Goal: Transaction & Acquisition: Purchase product/service

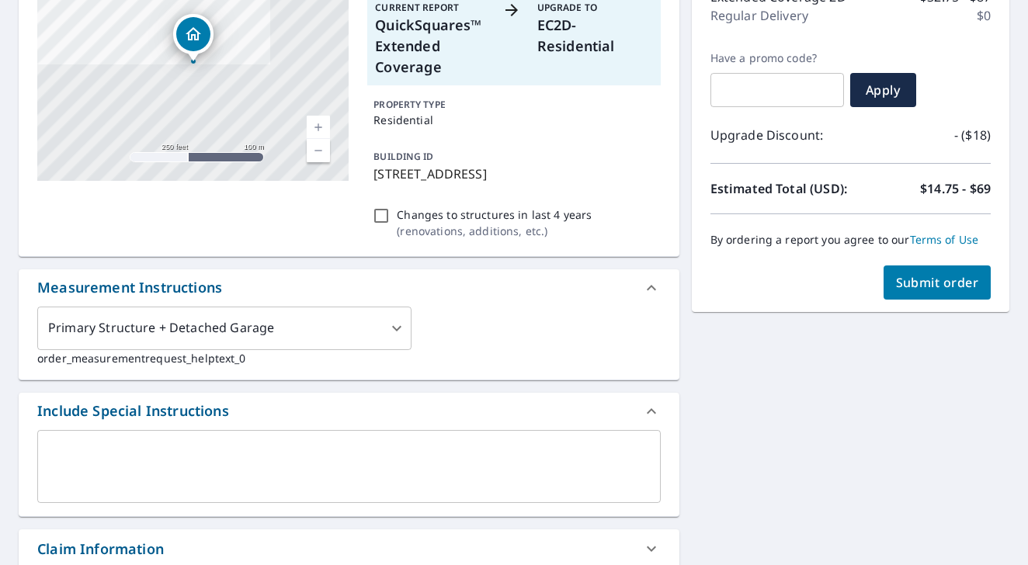
scroll to position [217, 0]
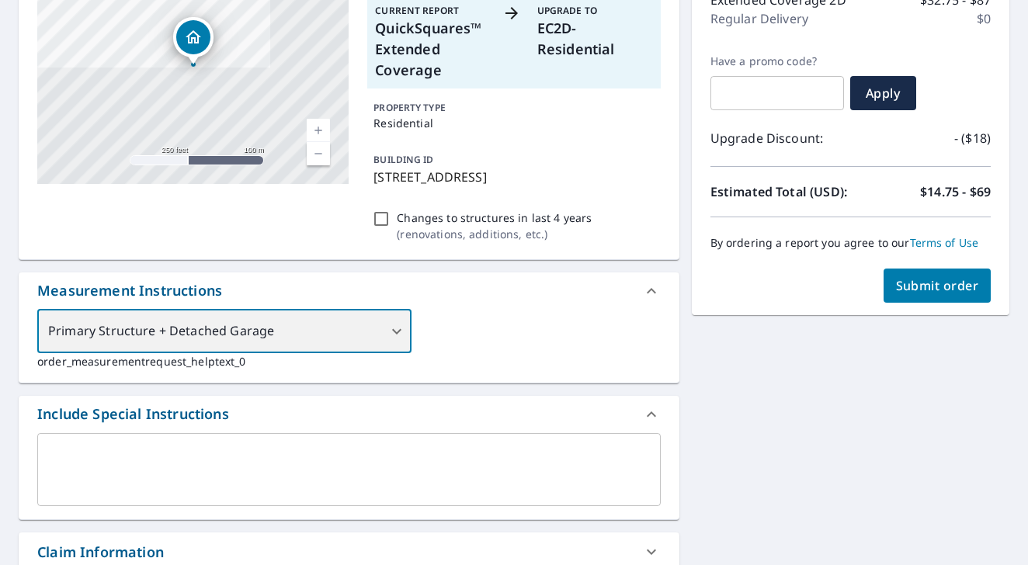
click at [388, 334] on div "Primary Structure + Detached Garage" at bounding box center [224, 331] width 374 height 43
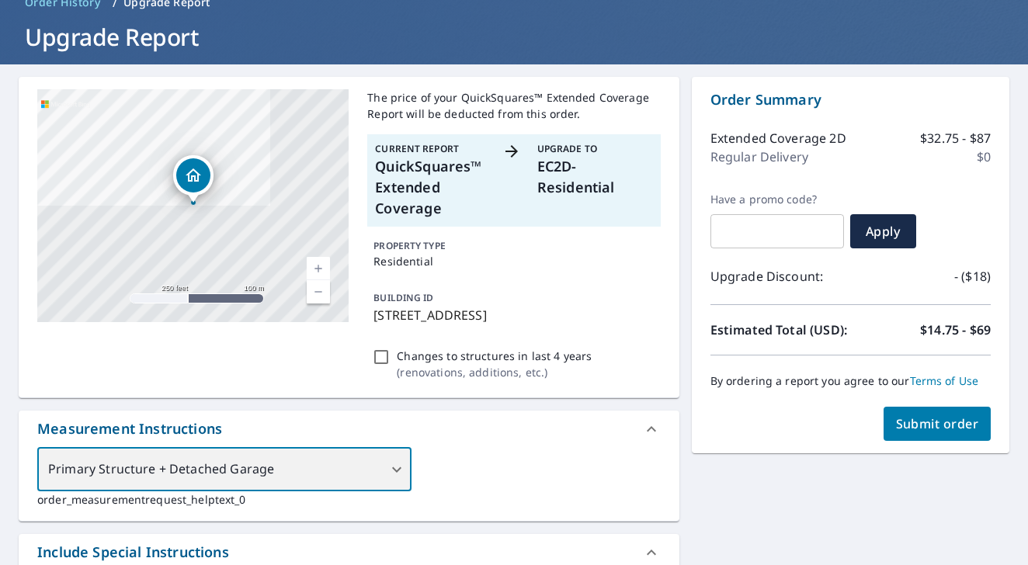
scroll to position [78, 0]
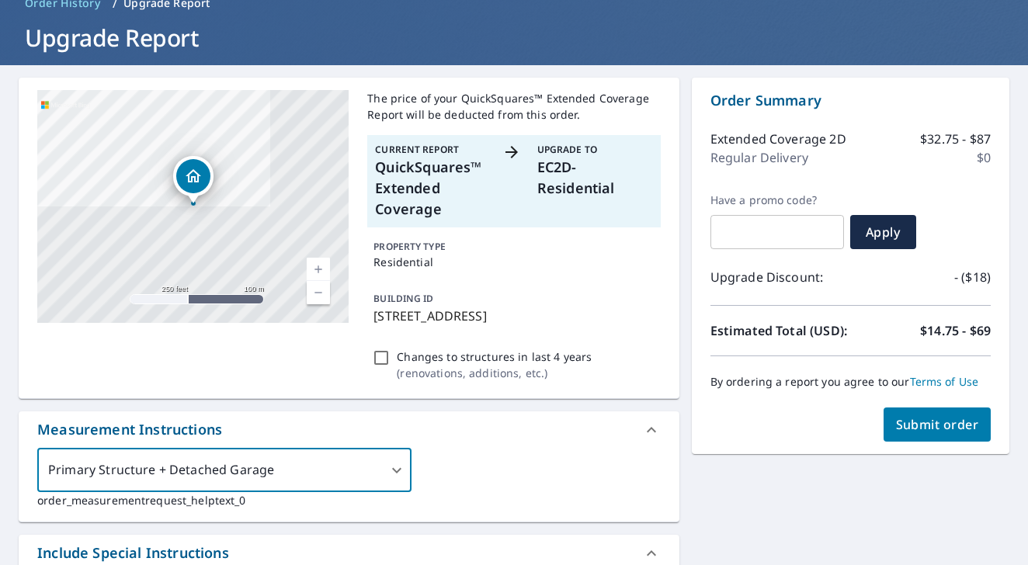
click at [917, 429] on span "Submit order" at bounding box center [937, 424] width 83 height 17
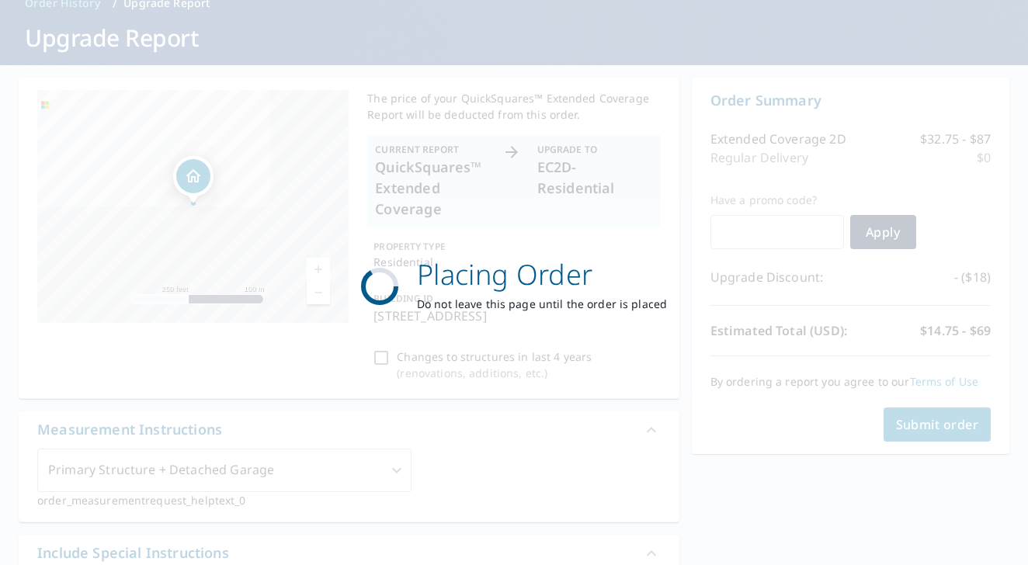
scroll to position [0, 0]
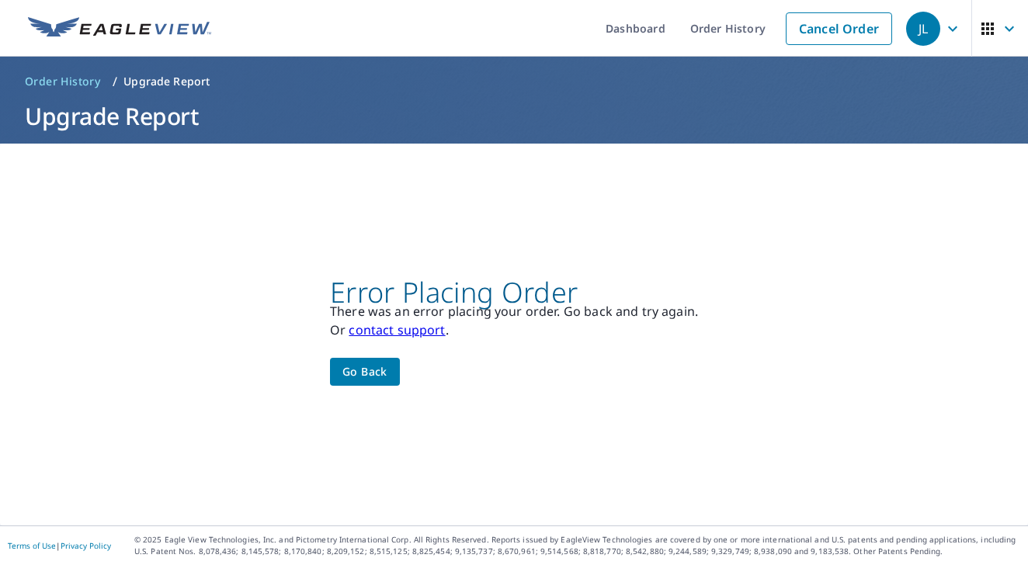
click at [399, 375] on button "Go back" at bounding box center [365, 372] width 70 height 29
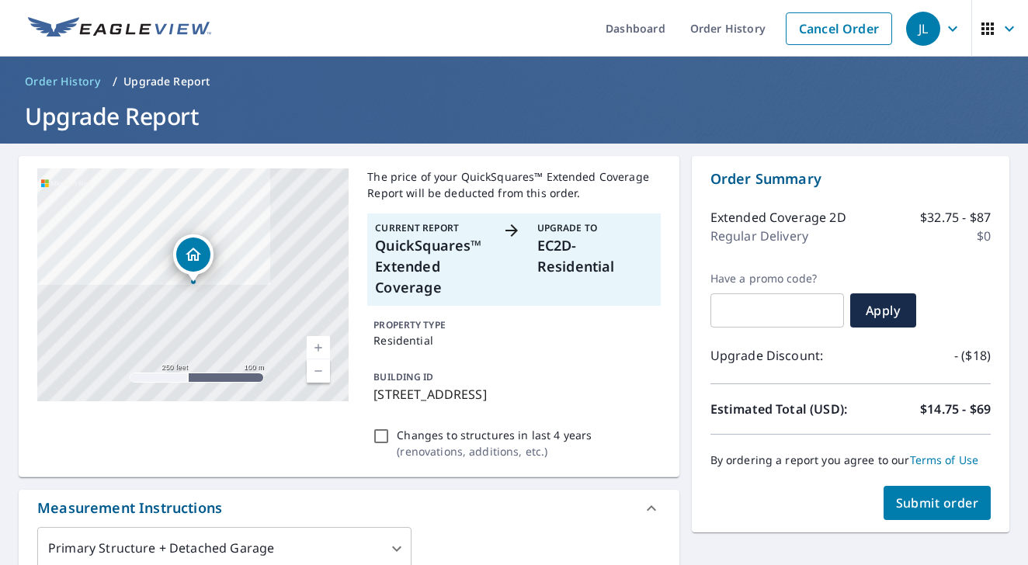
click at [909, 503] on span "Submit order" at bounding box center [937, 503] width 83 height 17
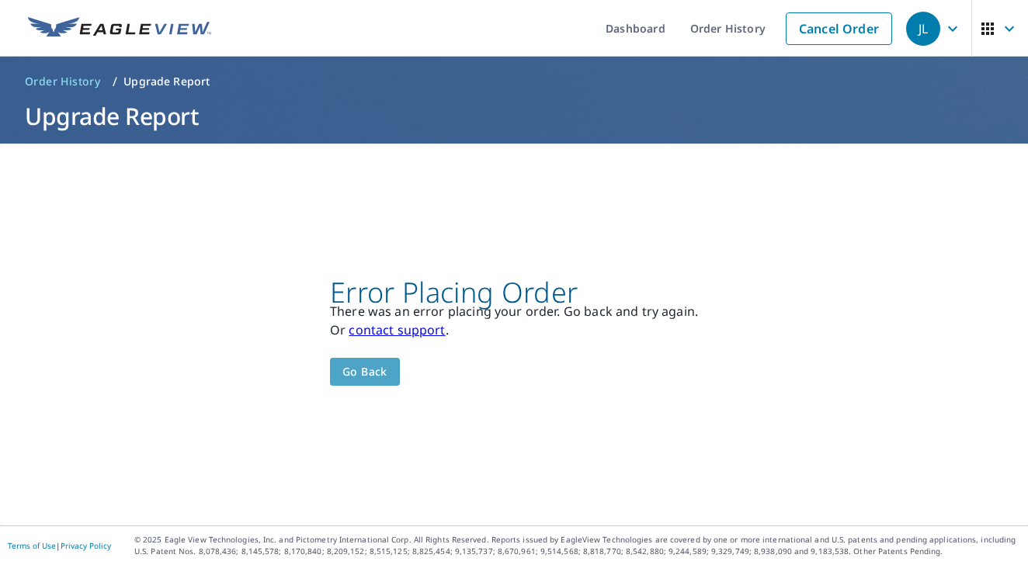
click at [388, 370] on span "Go back" at bounding box center [364, 372] width 45 height 19
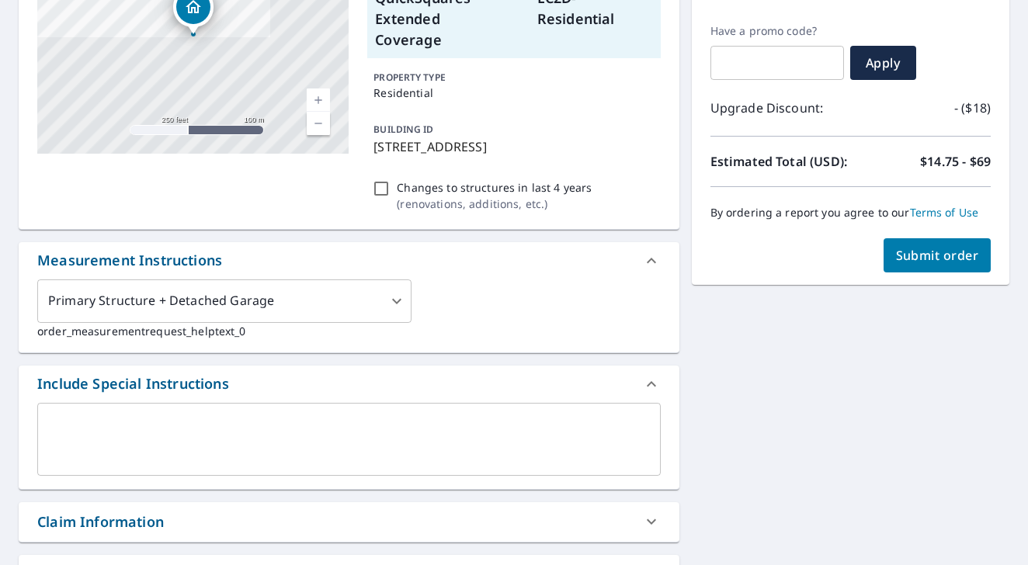
scroll to position [259, 0]
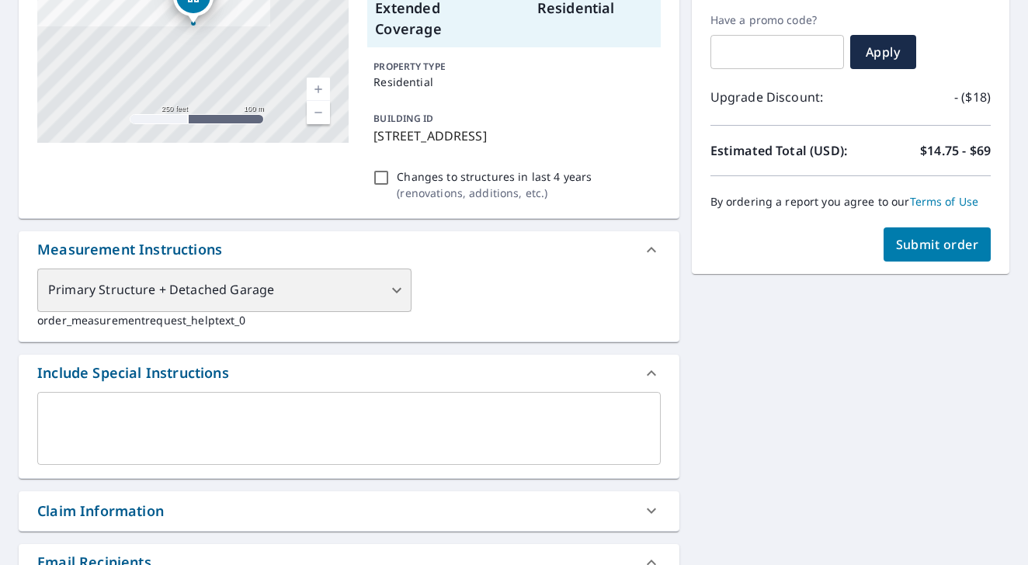
click at [388, 290] on div "Primary Structure + Detached Garage" at bounding box center [224, 290] width 374 height 43
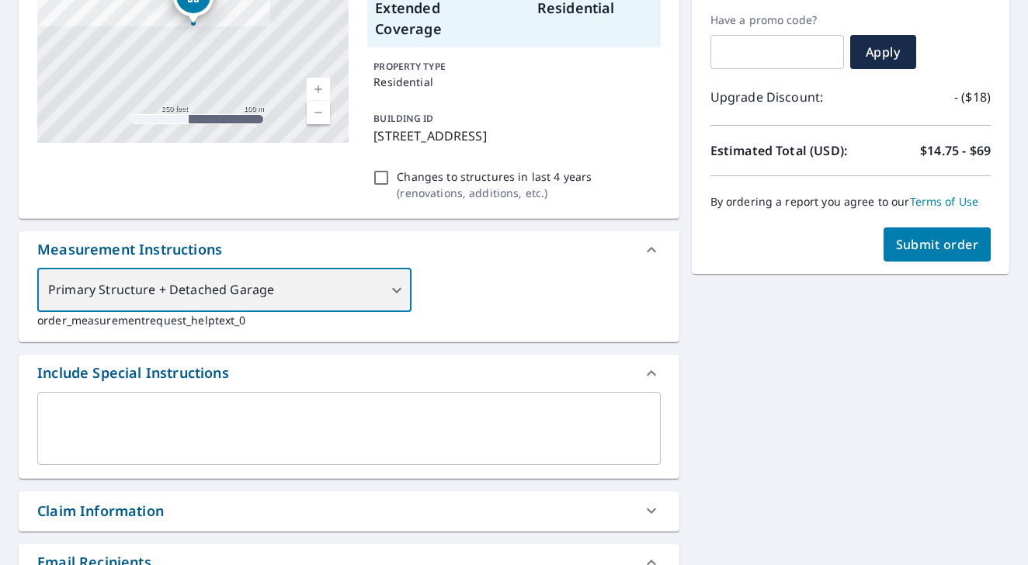
click at [389, 291] on div "Primary Structure + Detached Garage" at bounding box center [224, 290] width 374 height 43
click at [398, 290] on div "Primary Structure + Detached Garage" at bounding box center [224, 290] width 374 height 43
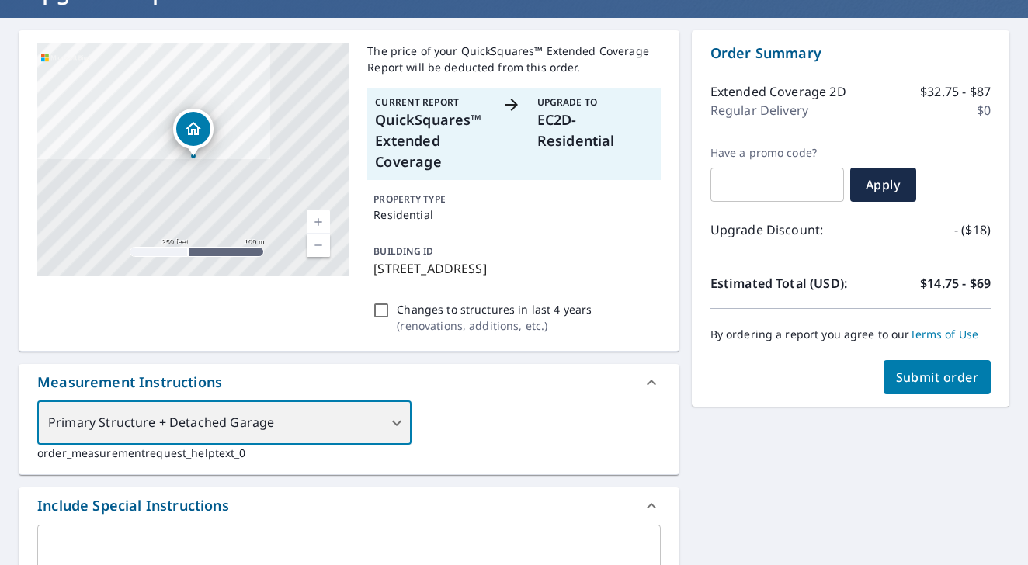
scroll to position [134, 0]
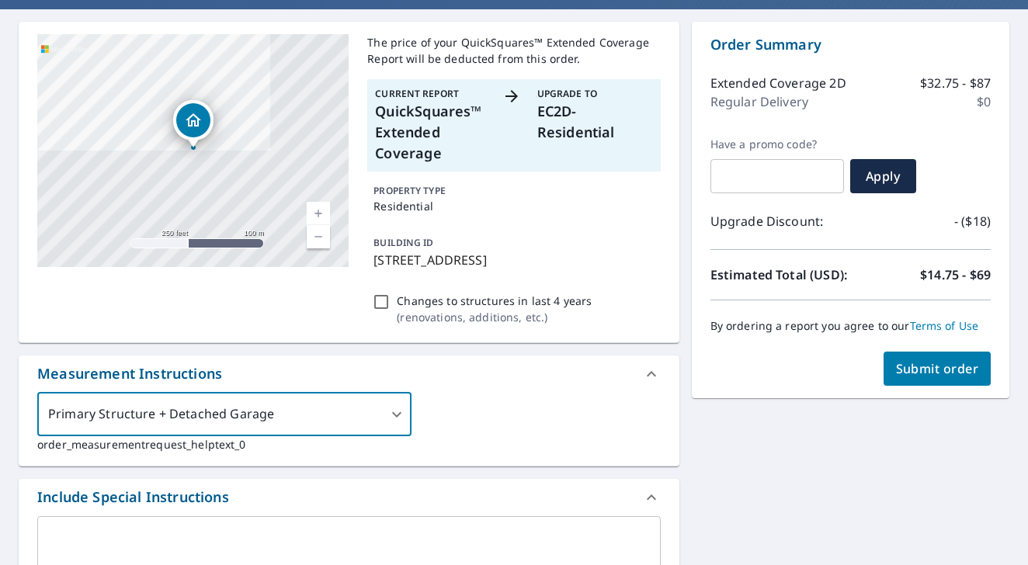
click at [924, 362] on span "Submit order" at bounding box center [937, 368] width 83 height 17
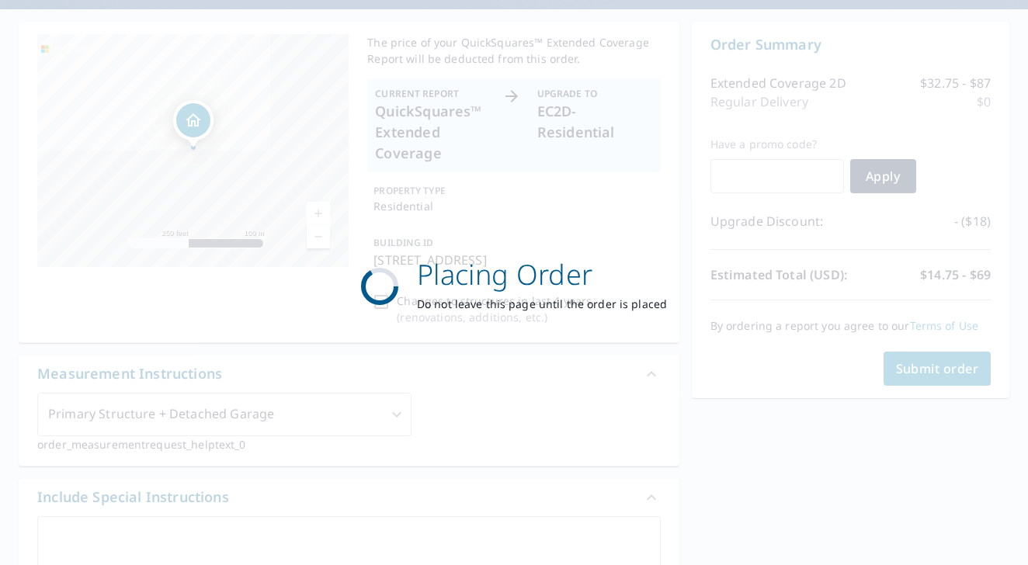
scroll to position [0, 0]
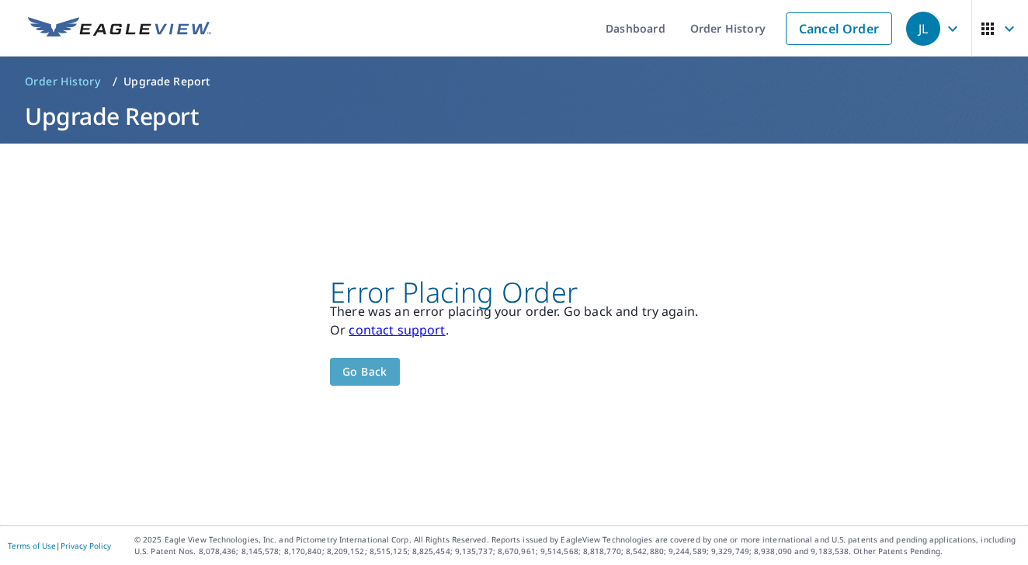
click at [368, 373] on span "Go back" at bounding box center [364, 372] width 45 height 19
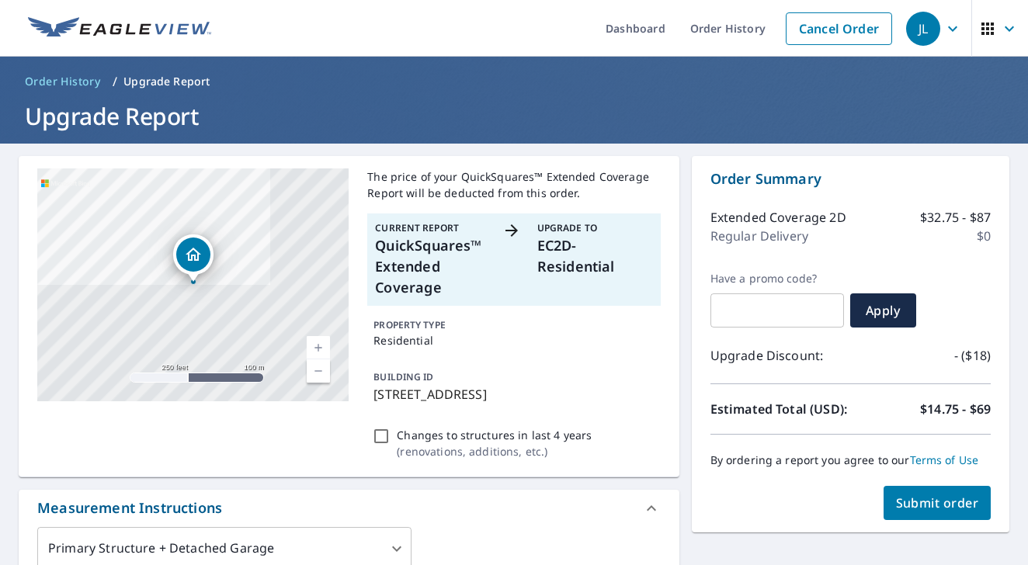
click at [927, 495] on span "Submit order" at bounding box center [937, 503] width 83 height 17
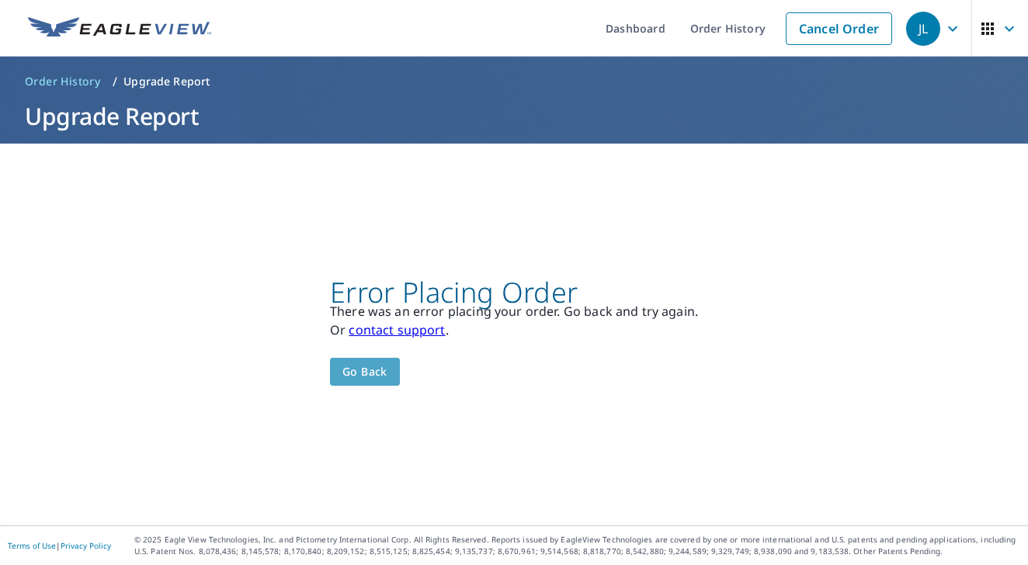
click at [374, 384] on button "Go back" at bounding box center [365, 372] width 70 height 29
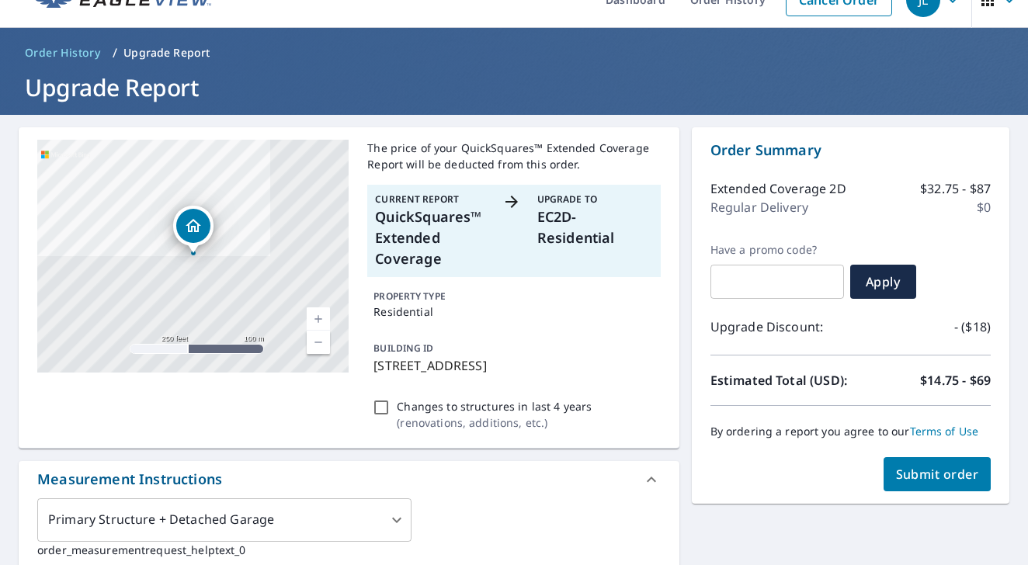
scroll to position [23, 0]
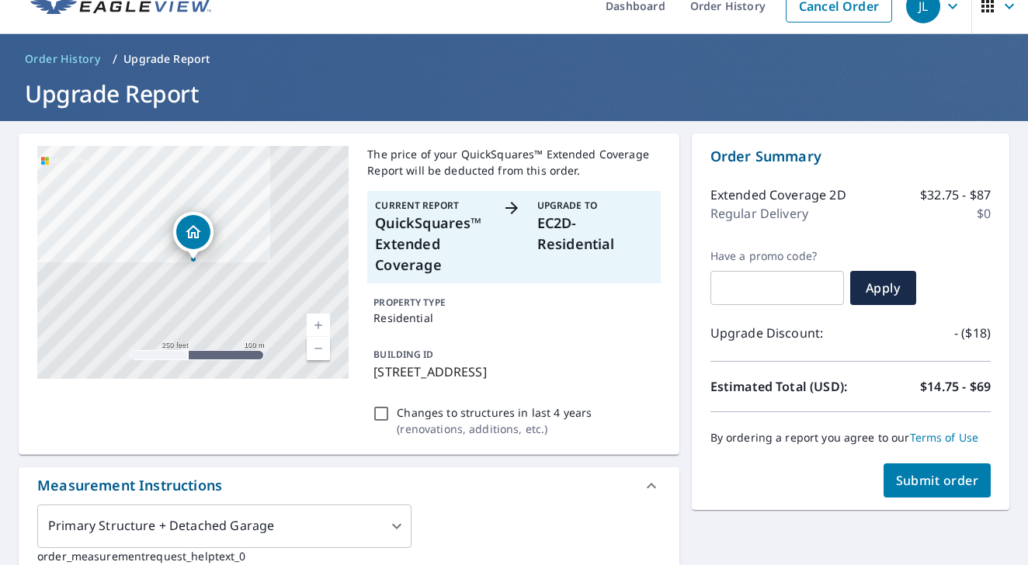
click at [955, 481] on span "Submit order" at bounding box center [937, 480] width 83 height 17
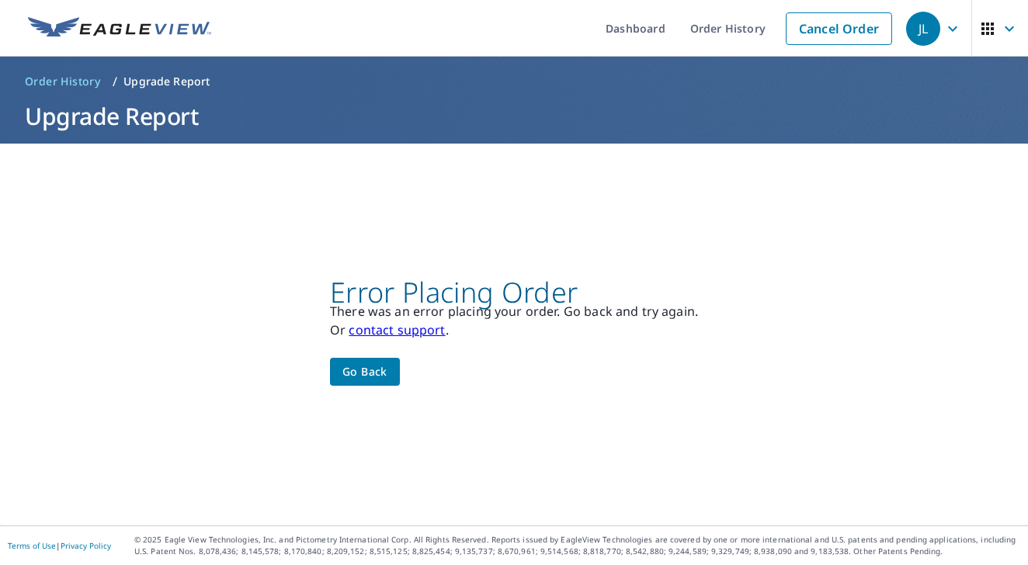
scroll to position [0, 0]
click at [368, 381] on button "Go back" at bounding box center [365, 372] width 70 height 29
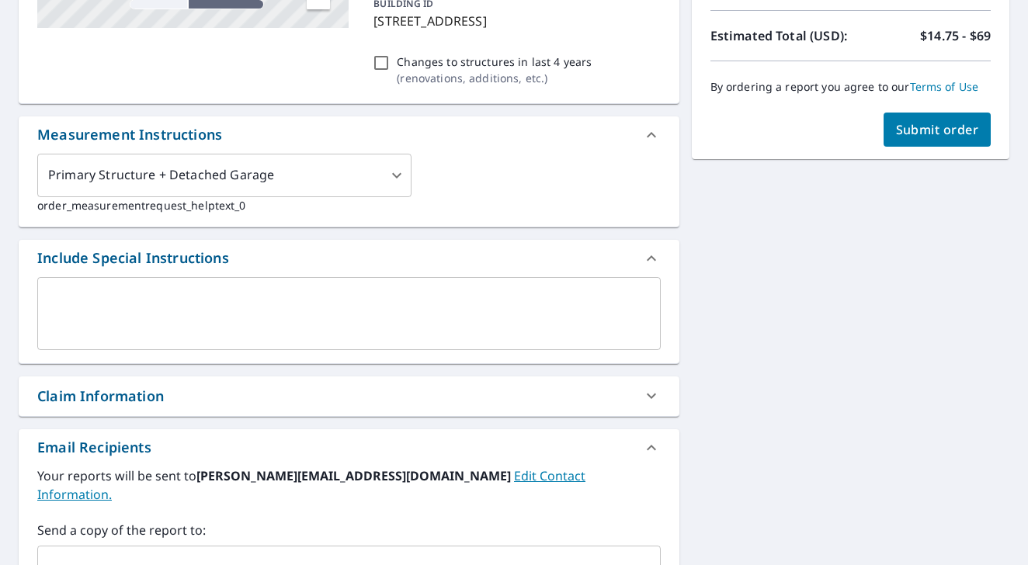
scroll to position [381, 0]
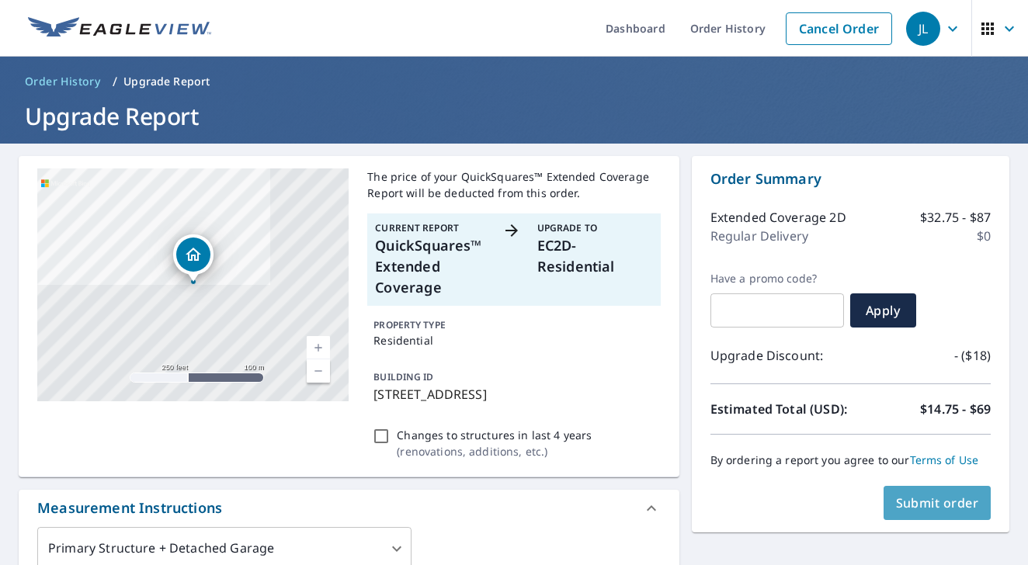
click at [921, 507] on span "Submit order" at bounding box center [937, 503] width 83 height 17
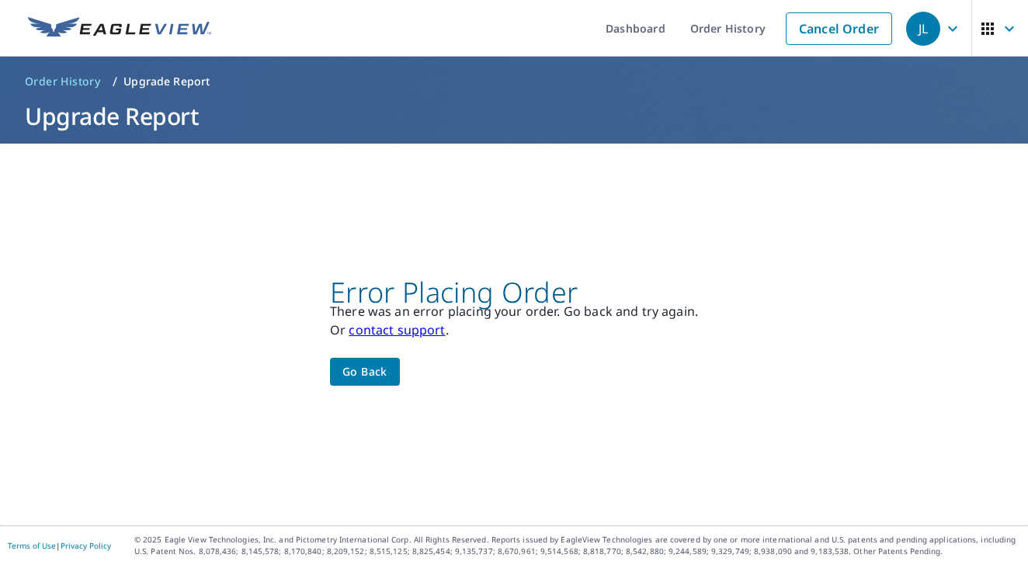
click at [375, 378] on span "Go back" at bounding box center [364, 372] width 45 height 19
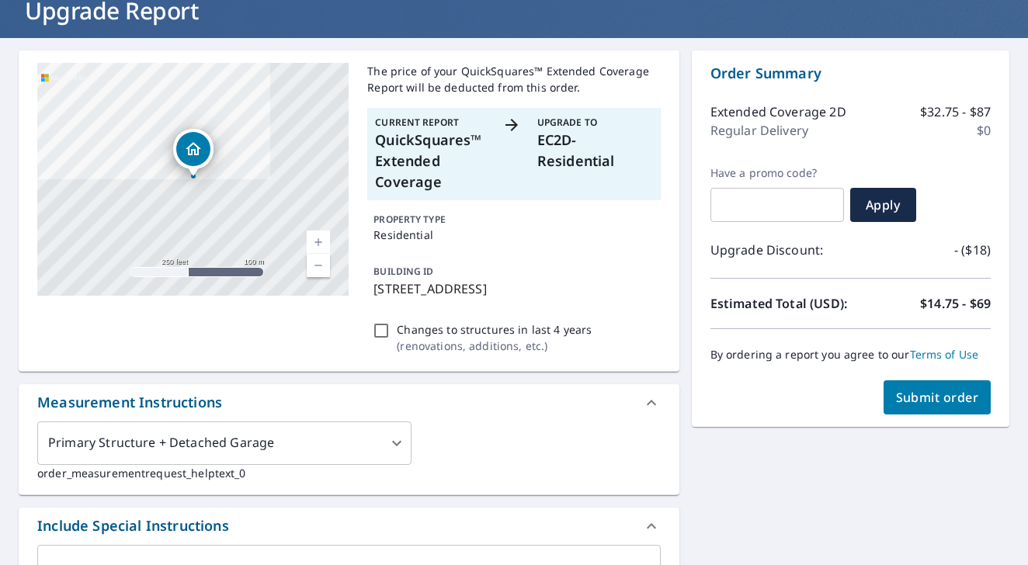
scroll to position [116, 0]
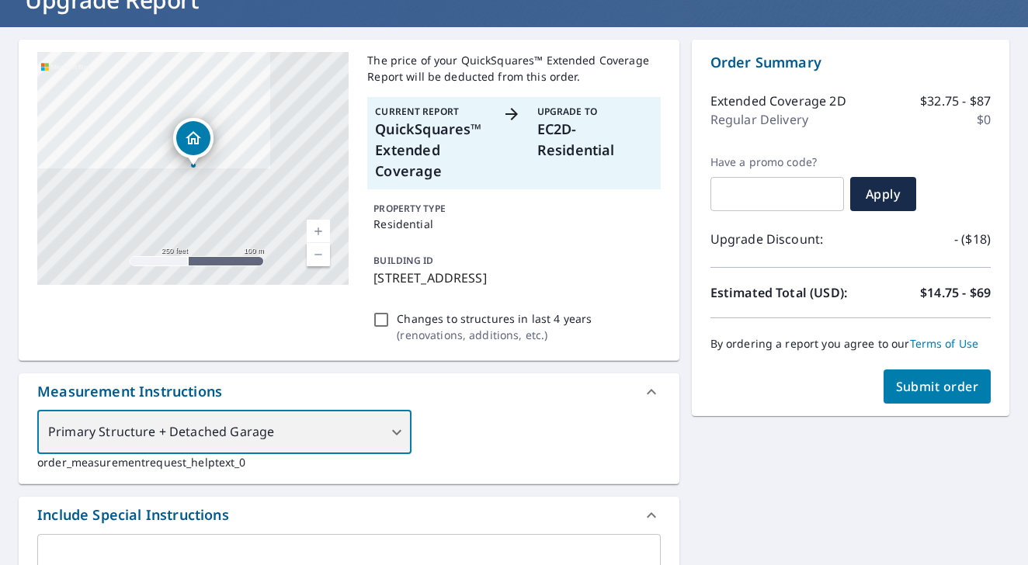
click at [287, 437] on div "Primary Structure + Detached Garage" at bounding box center [224, 432] width 374 height 43
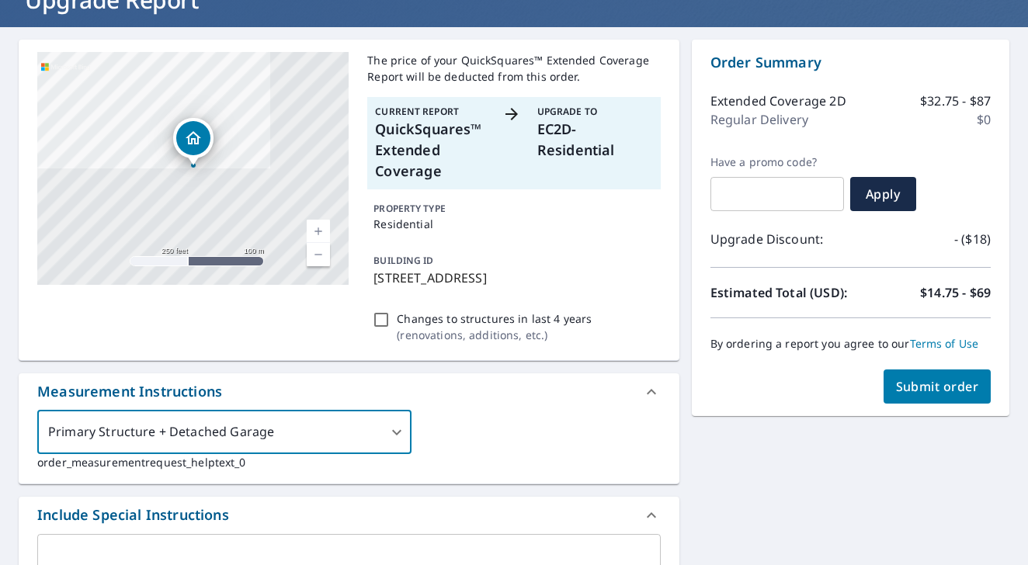
click at [432, 438] on div "Primary Structure + Detached Garage 1 ​ order_measurementrequest_helptext_0" at bounding box center [349, 441] width 624 height 60
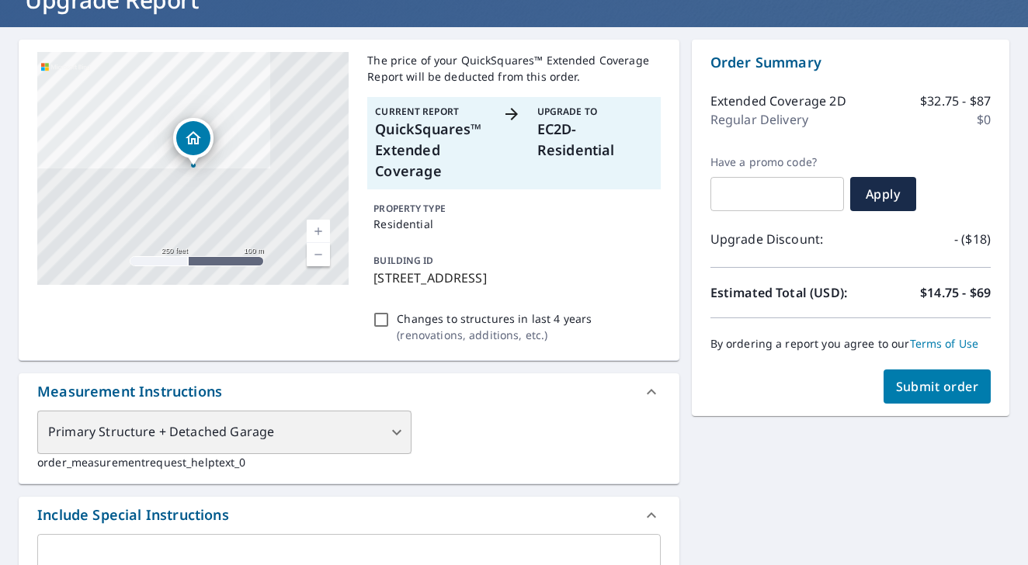
click at [399, 434] on div "Primary Structure + Detached Garage" at bounding box center [224, 432] width 374 height 43
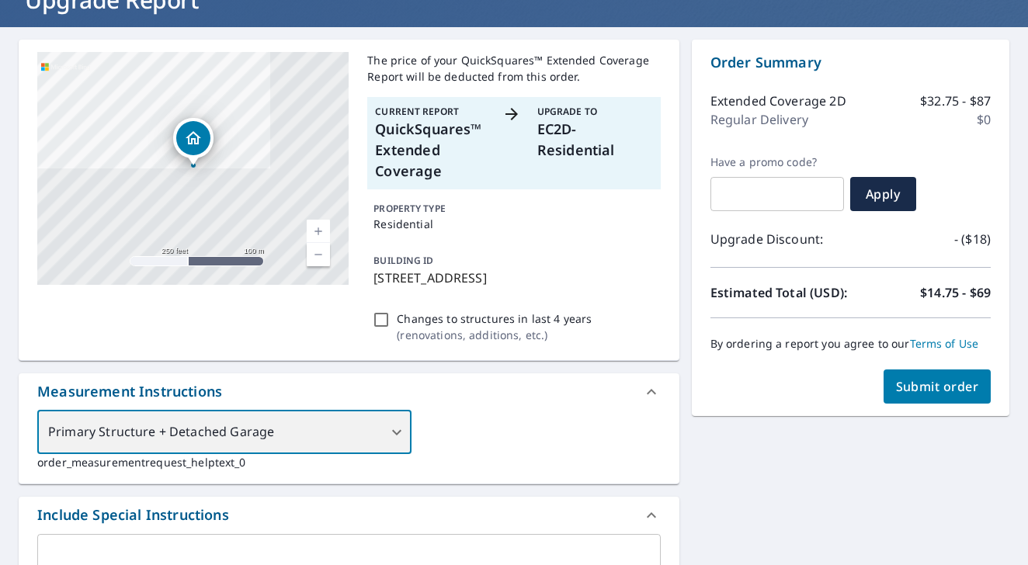
click at [399, 434] on div "Primary Structure + Detached Garage" at bounding box center [224, 432] width 374 height 43
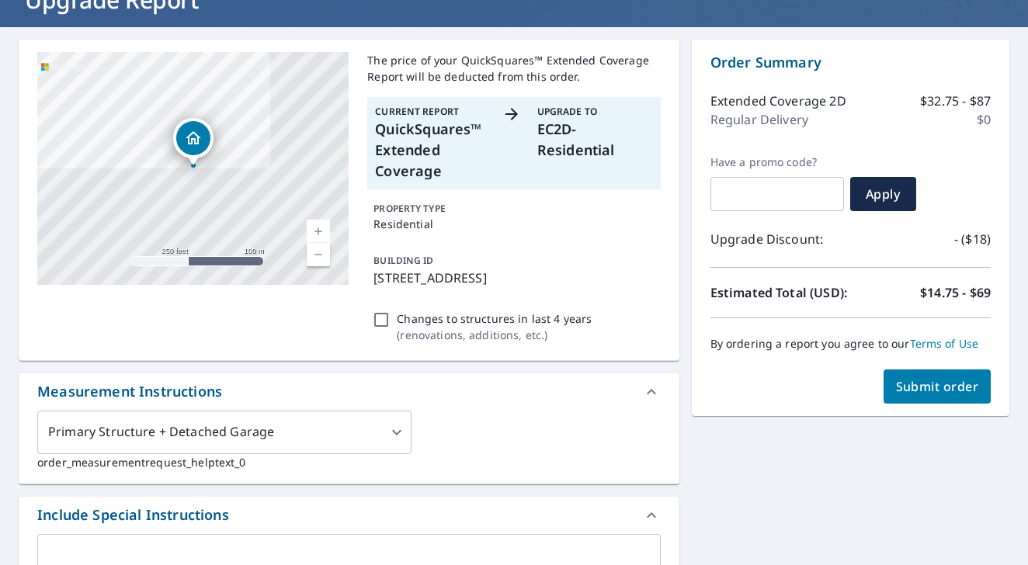
click at [475, 460] on p "order_measurementrequest_helptext_0" at bounding box center [349, 462] width 624 height 16
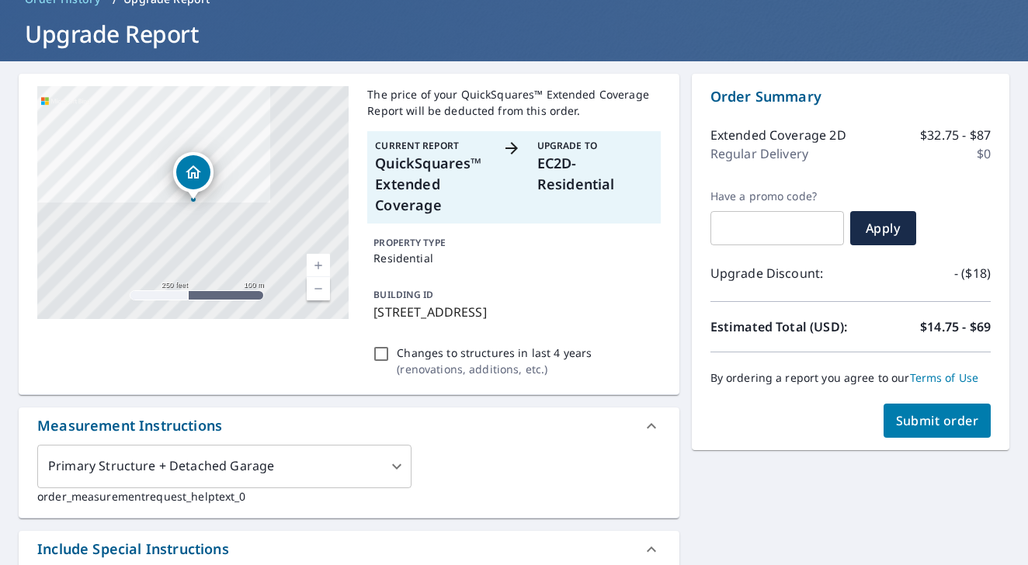
scroll to position [105, 0]
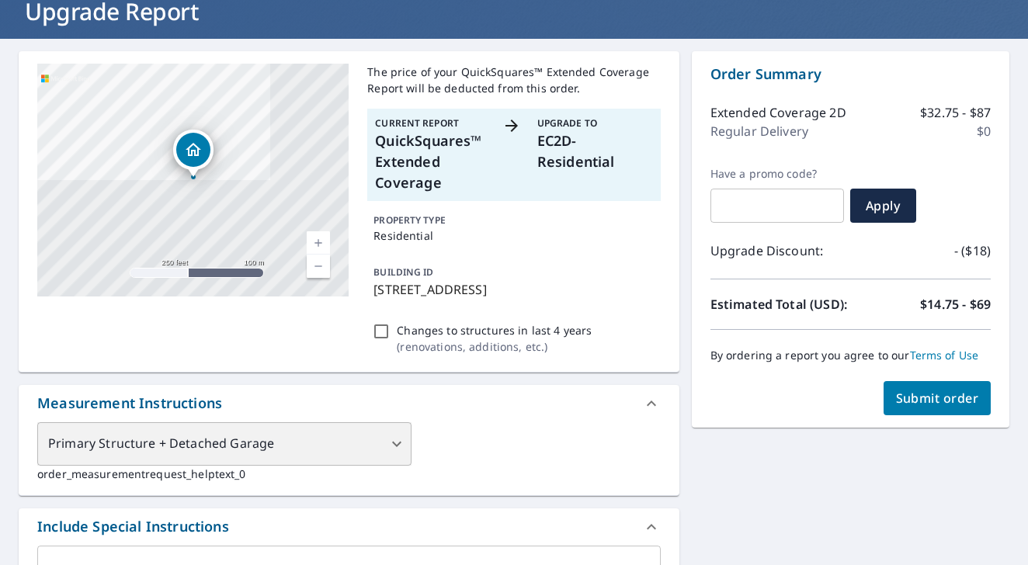
click at [390, 446] on div "Primary Structure + Detached Garage" at bounding box center [224, 443] width 374 height 43
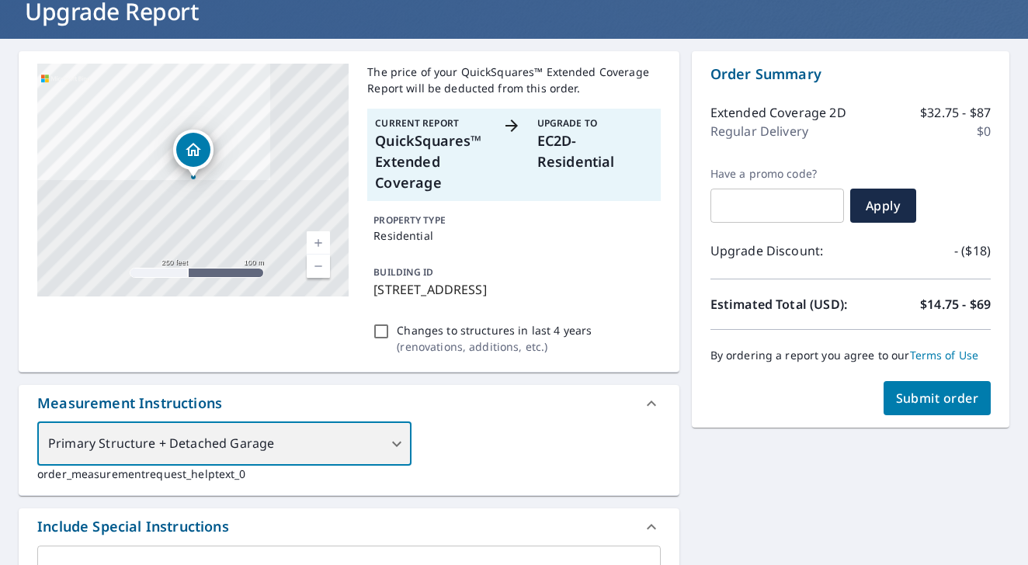
click at [390, 446] on div "Primary Structure + Detached Garage" at bounding box center [224, 443] width 374 height 43
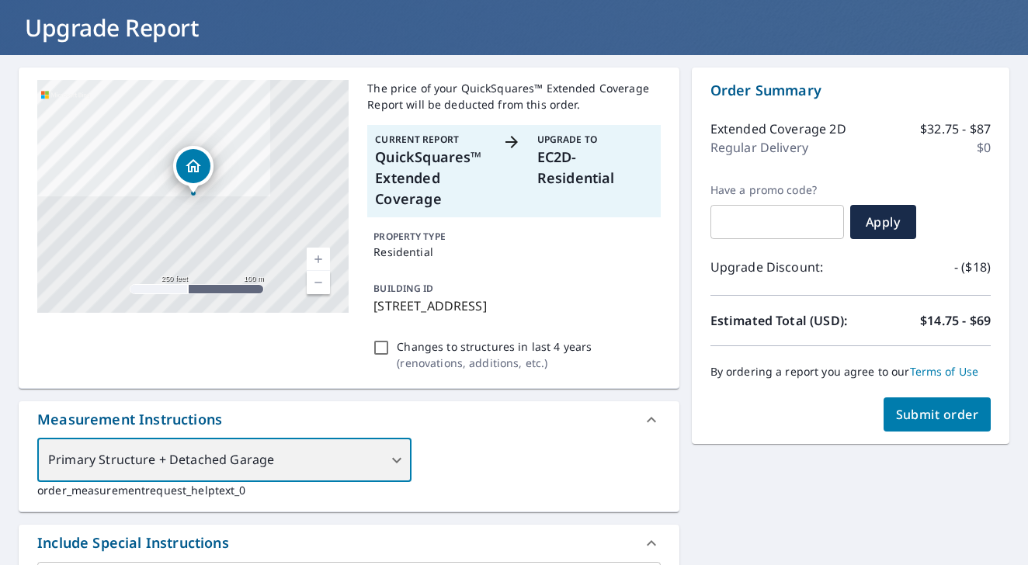
scroll to position [85, 0]
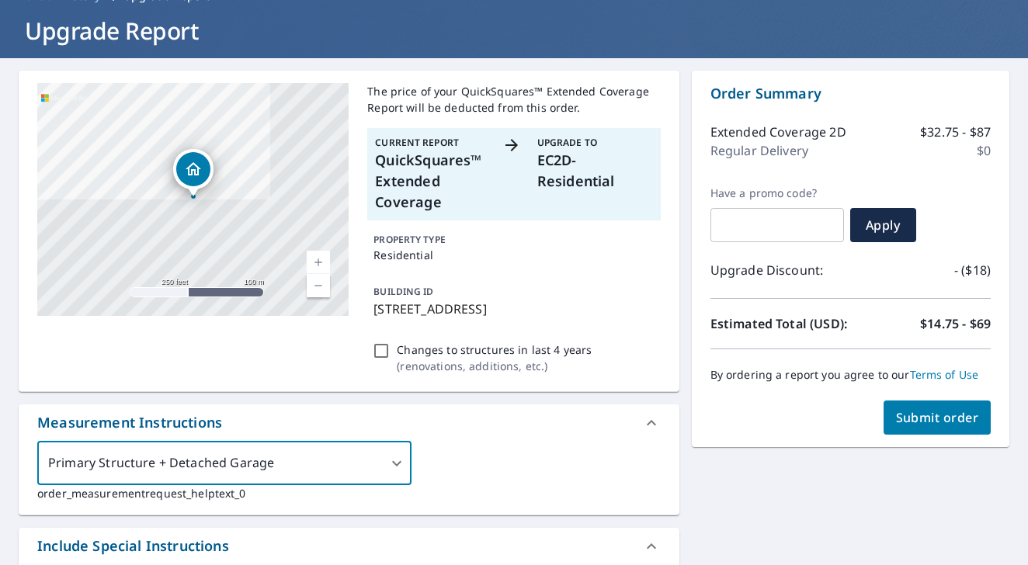
click at [926, 429] on button "Submit order" at bounding box center [938, 418] width 108 height 34
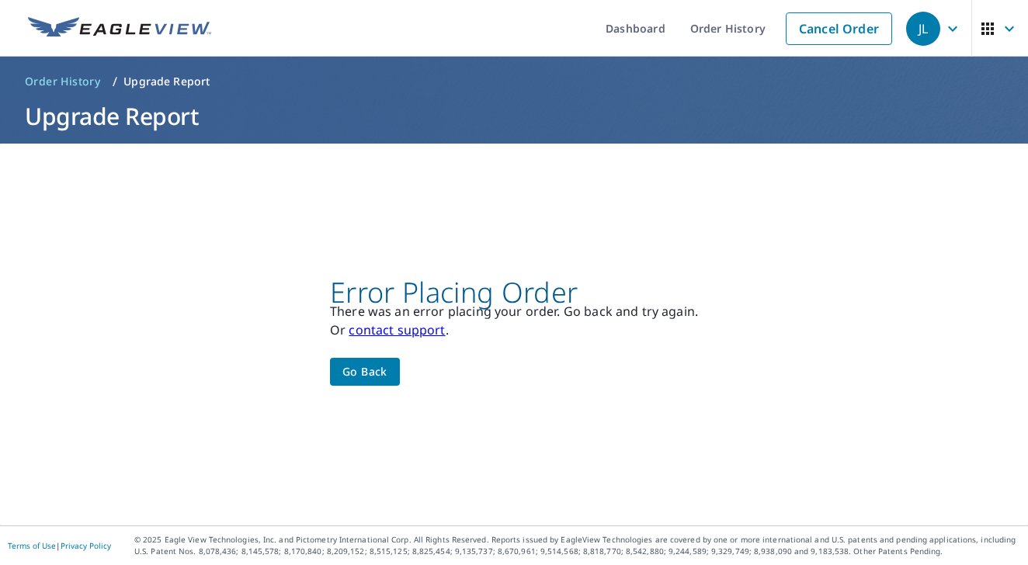
scroll to position [0, 0]
click at [365, 367] on span "Go back" at bounding box center [364, 372] width 45 height 19
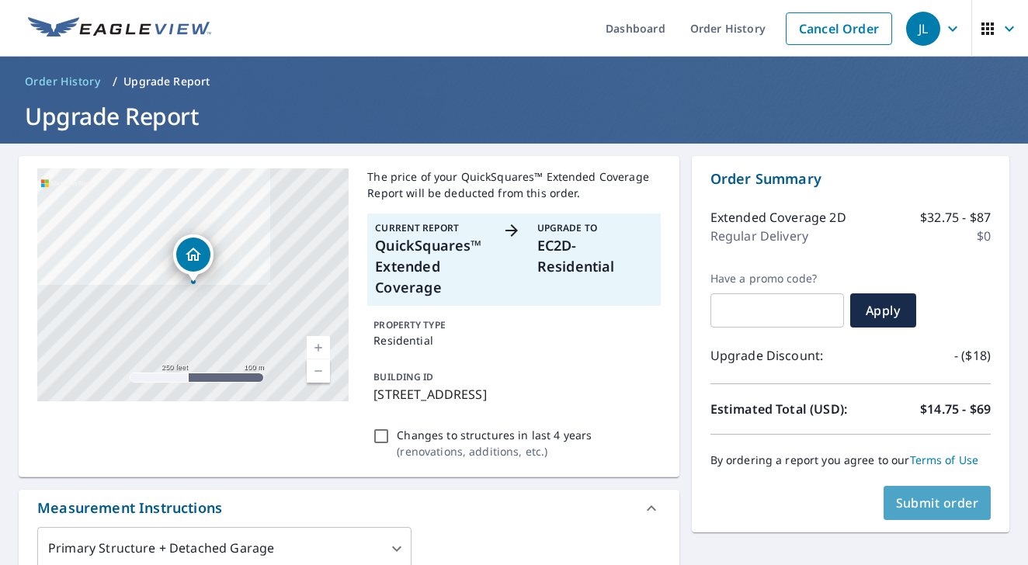
click at [927, 496] on span "Submit order" at bounding box center [937, 503] width 83 height 17
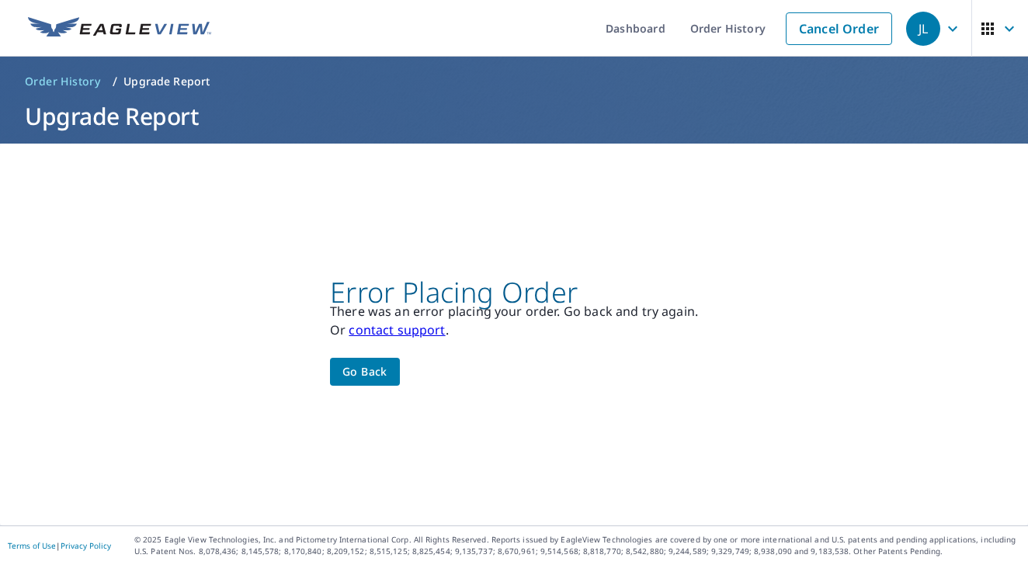
click at [436, 339] on p "Or contact support ." at bounding box center [514, 330] width 368 height 19
click at [436, 331] on link "contact support" at bounding box center [397, 330] width 96 height 17
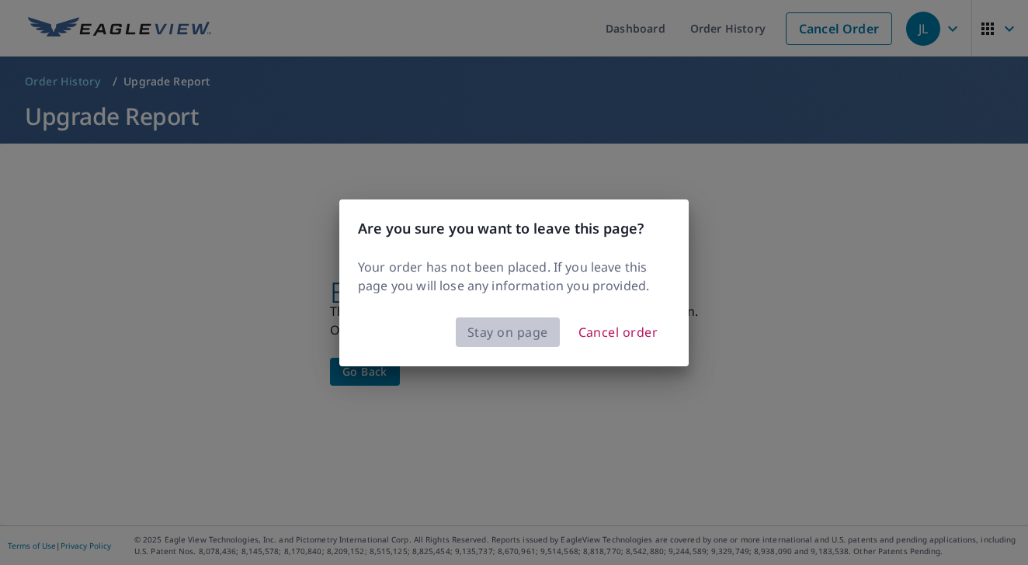
click at [519, 329] on span "Stay on page" at bounding box center [507, 333] width 81 height 22
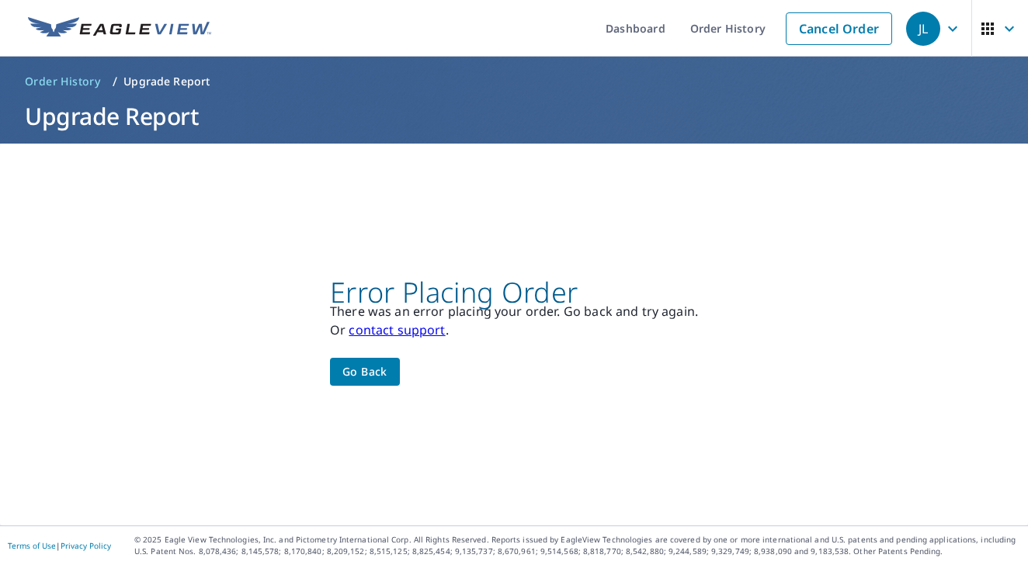
click at [426, 329] on link "contact support" at bounding box center [397, 330] width 96 height 17
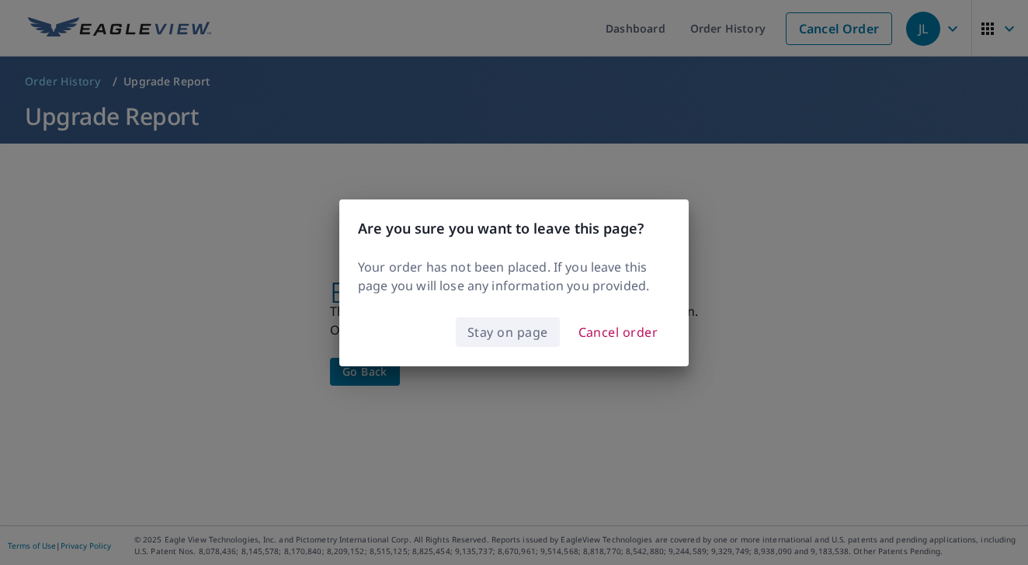
click at [503, 341] on span "Stay on page" at bounding box center [507, 333] width 81 height 22
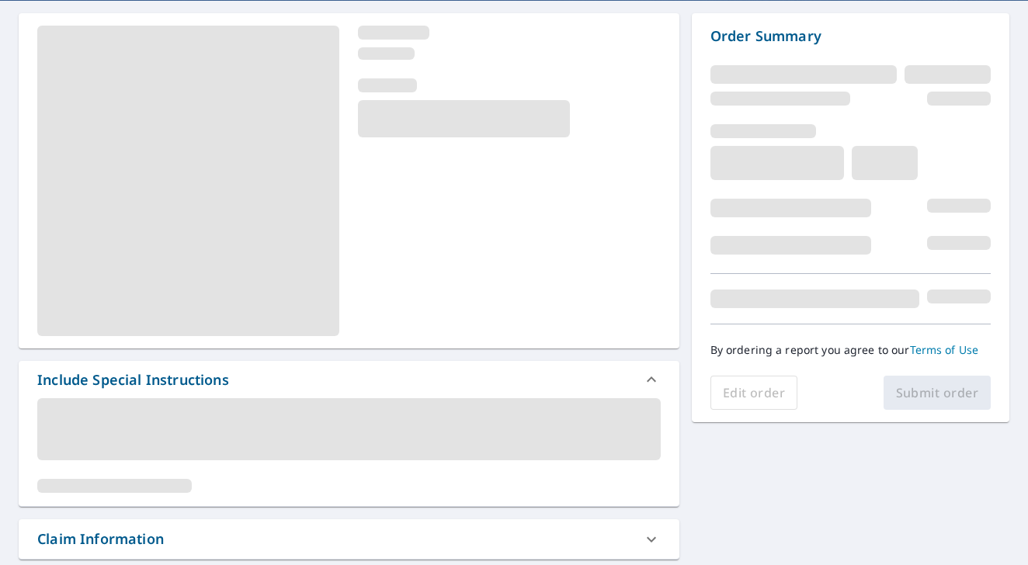
scroll to position [145, 0]
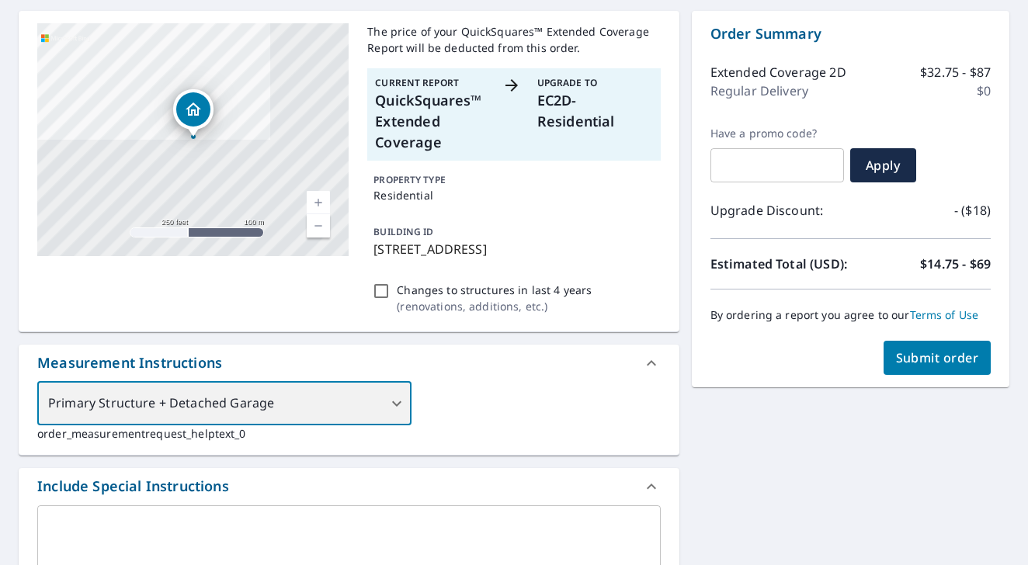
click at [334, 408] on div "Primary Structure + Detached Garage" at bounding box center [224, 403] width 374 height 43
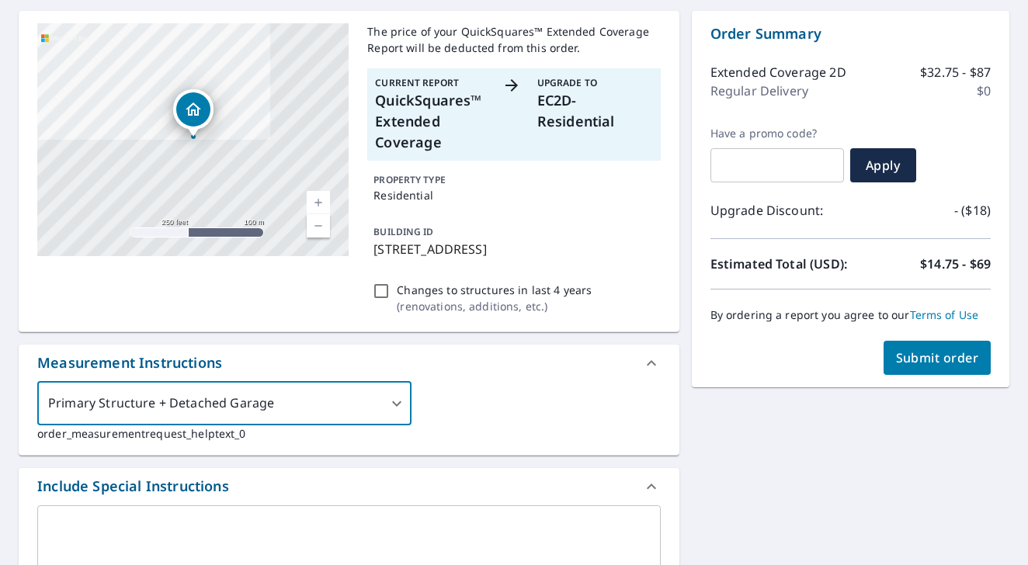
click at [522, 381] on div "Measurement Instructions" at bounding box center [349, 363] width 661 height 37
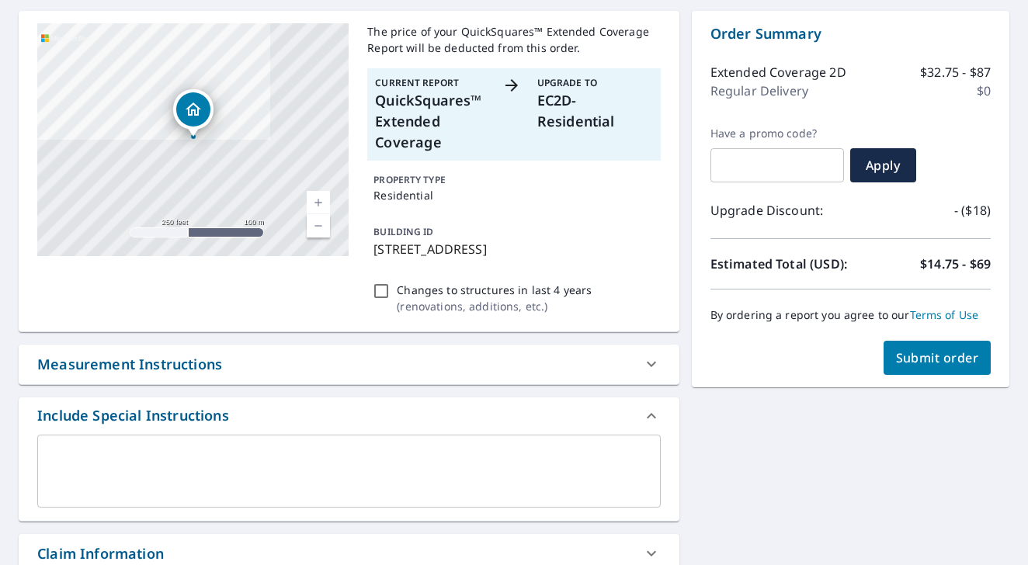
click at [903, 363] on span "Submit order" at bounding box center [937, 357] width 83 height 17
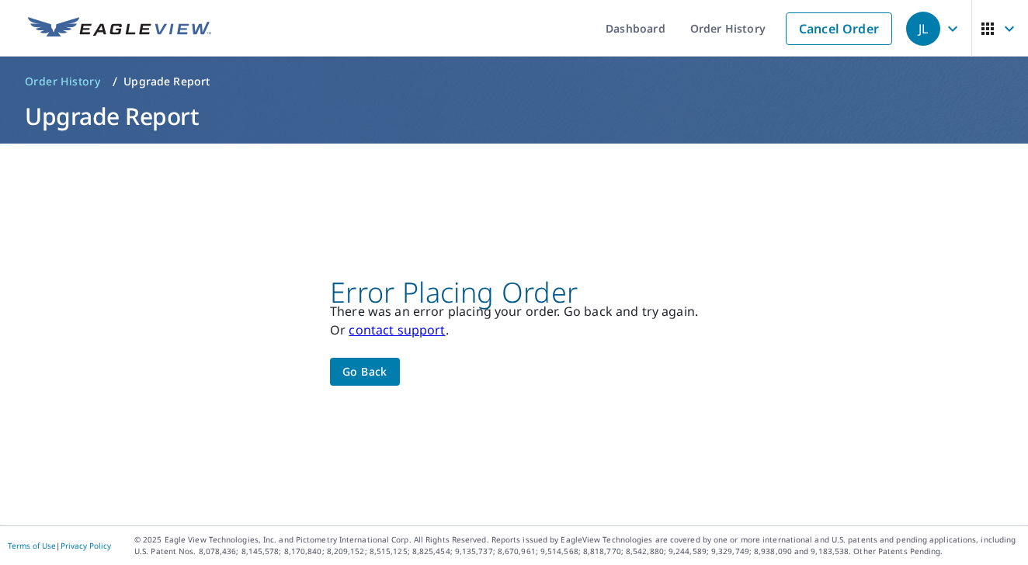
scroll to position [0, 0]
click at [436, 330] on link "contact support" at bounding box center [397, 330] width 96 height 17
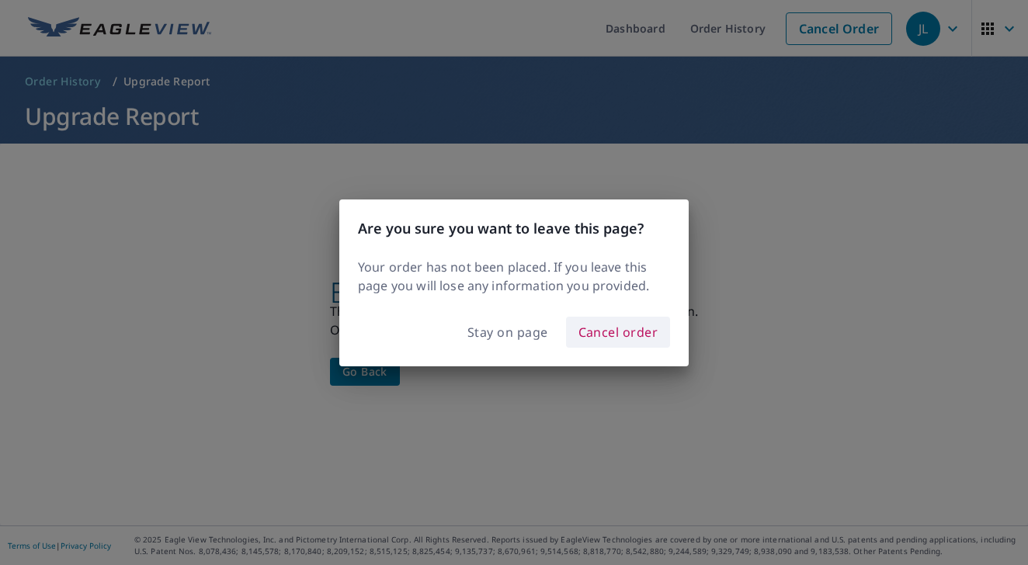
click at [598, 333] on span "Cancel order" at bounding box center [619, 333] width 80 height 22
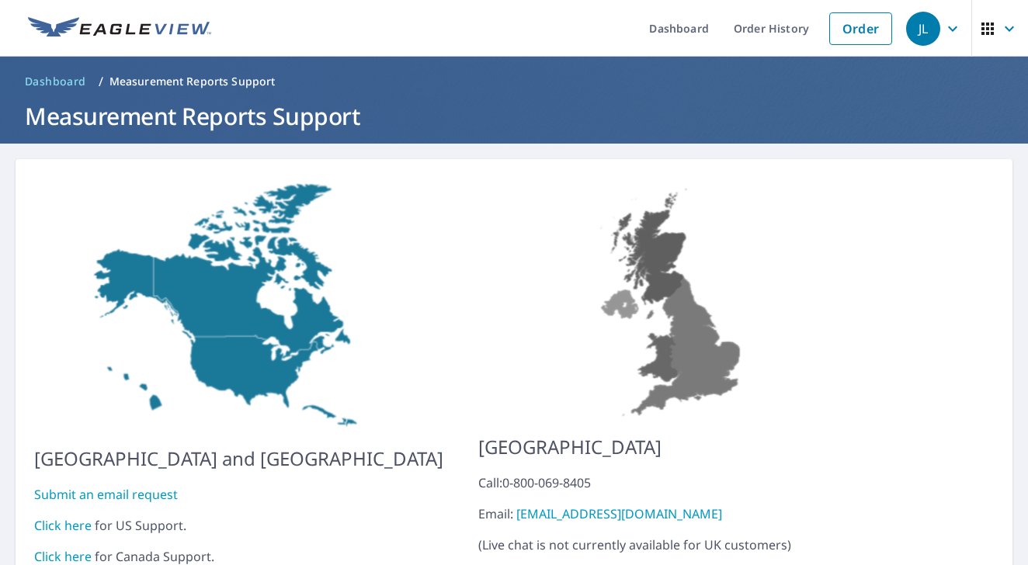
scroll to position [63, 0]
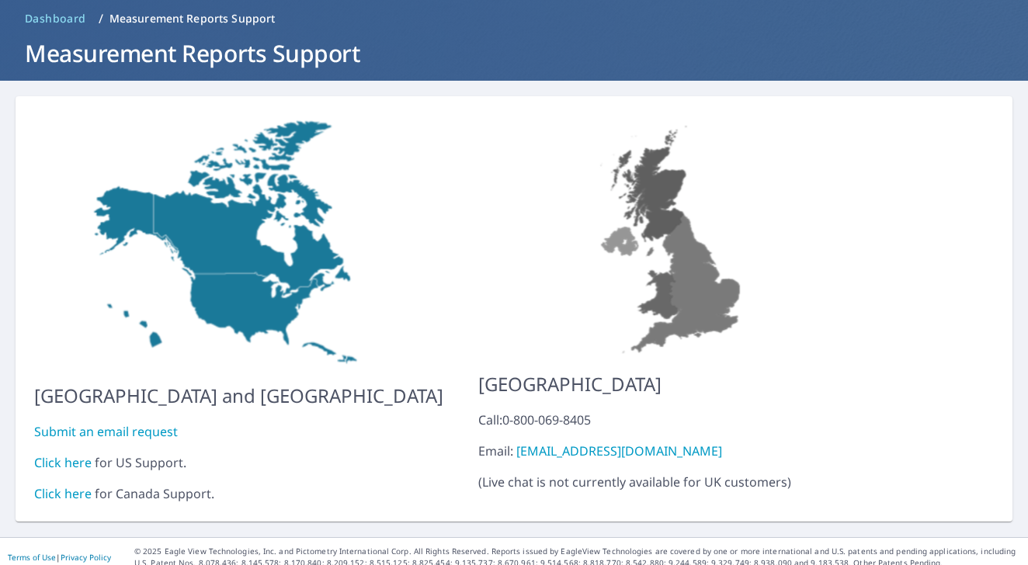
click at [56, 454] on link "Click here" at bounding box center [62, 462] width 57 height 17
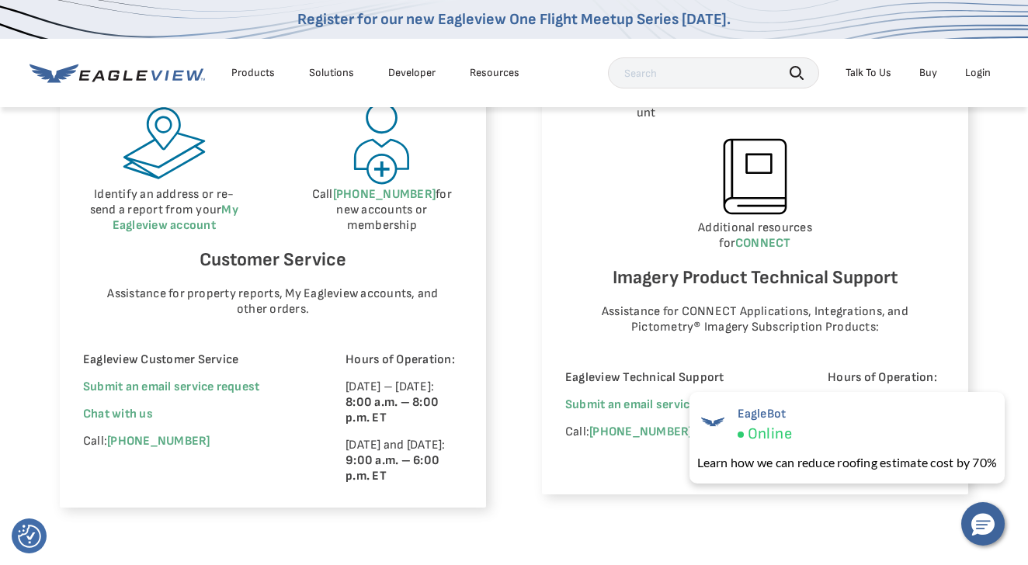
scroll to position [919, 0]
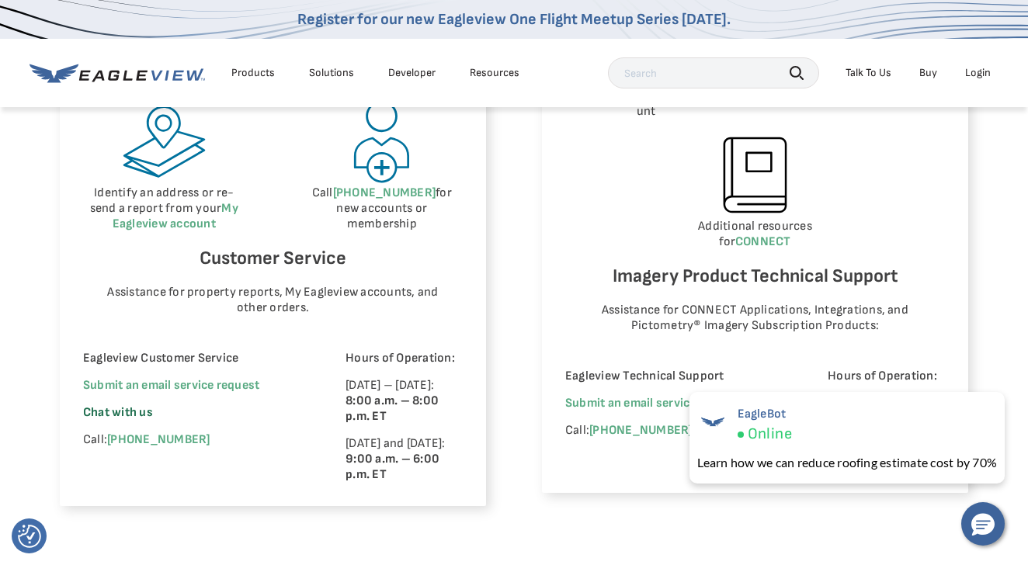
click at [145, 409] on span "Chat with us" at bounding box center [118, 412] width 70 height 15
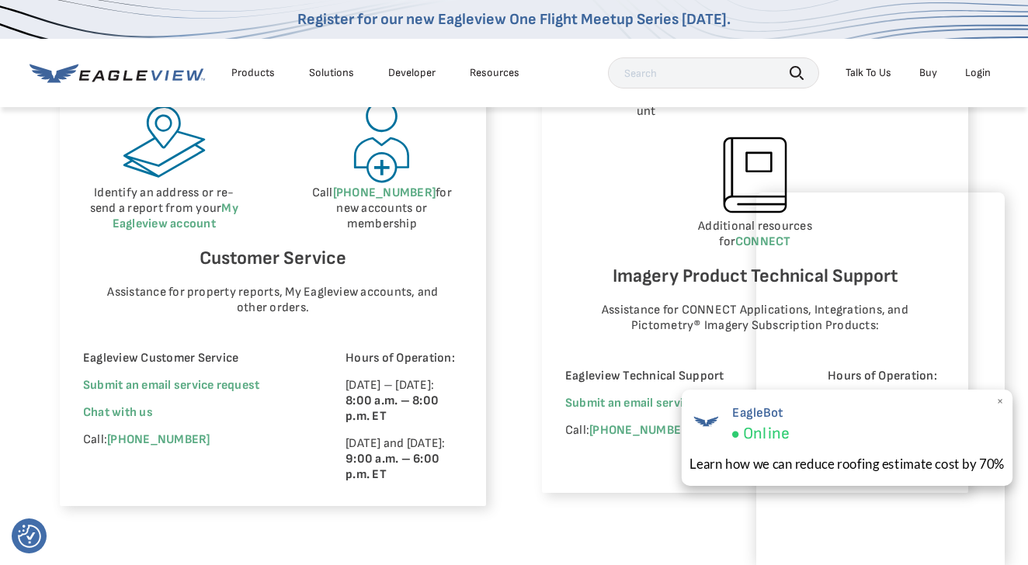
click at [999, 402] on span "×" at bounding box center [1000, 402] width 9 height 16
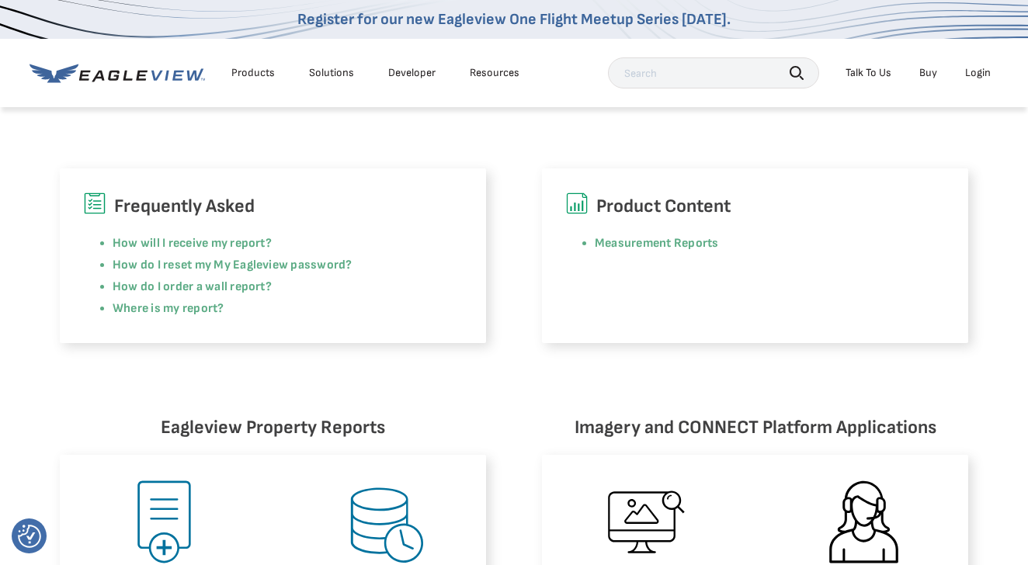
scroll to position [0, 0]
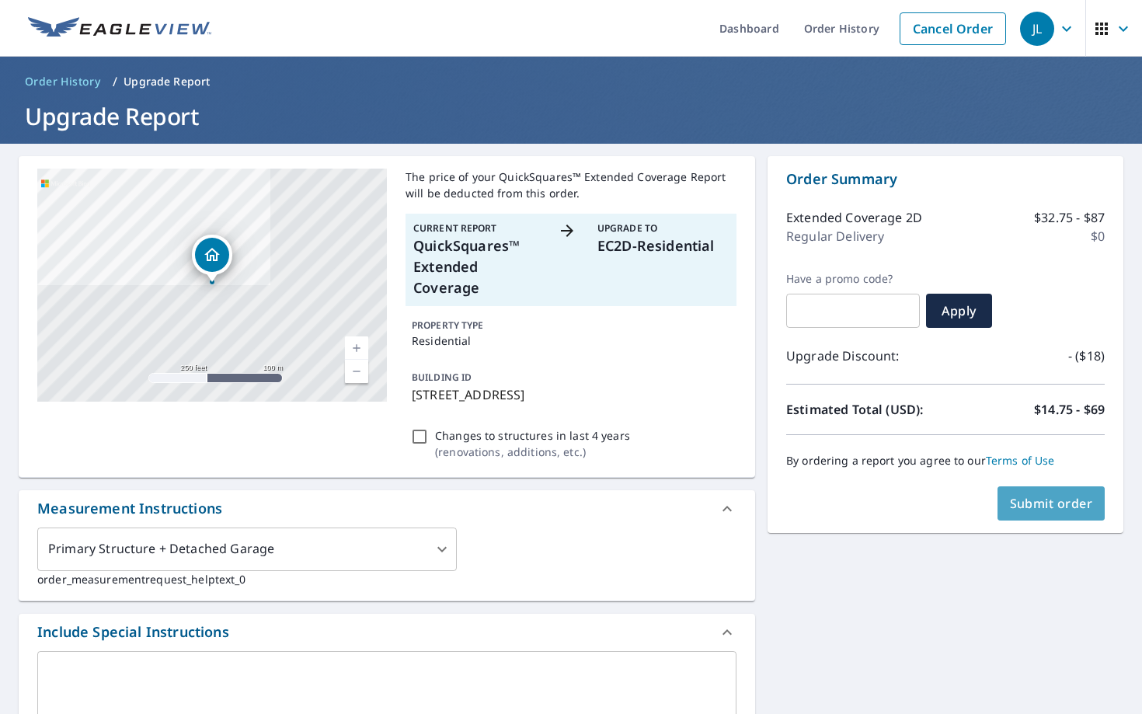
click at [1050, 506] on span "Submit order" at bounding box center [1051, 503] width 83 height 17
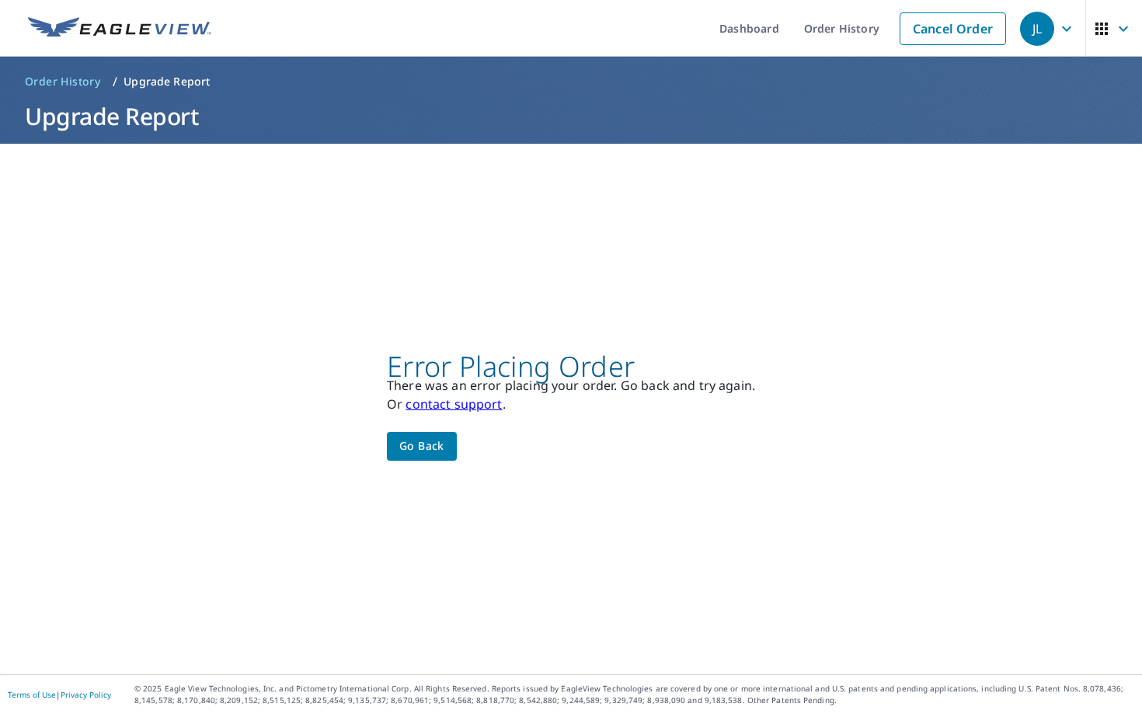
click at [436, 447] on span "Go back" at bounding box center [421, 445] width 45 height 19
